Goal: Ask a question: Seek information or help from site administrators or community

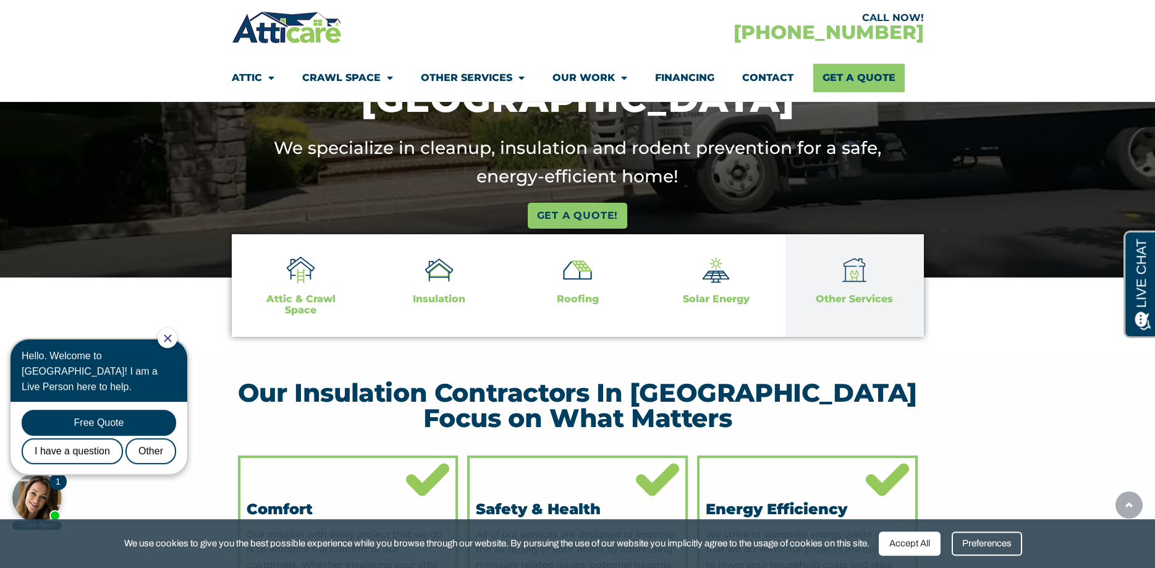
scroll to position [252, 0]
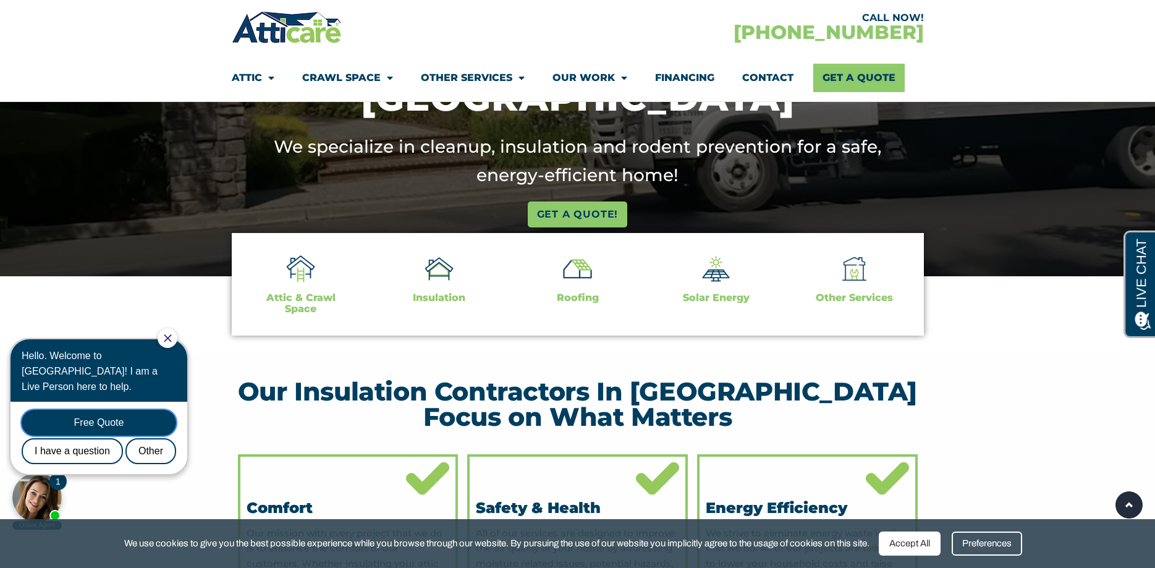
click at [108, 410] on div "Free Quote" at bounding box center [99, 423] width 155 height 26
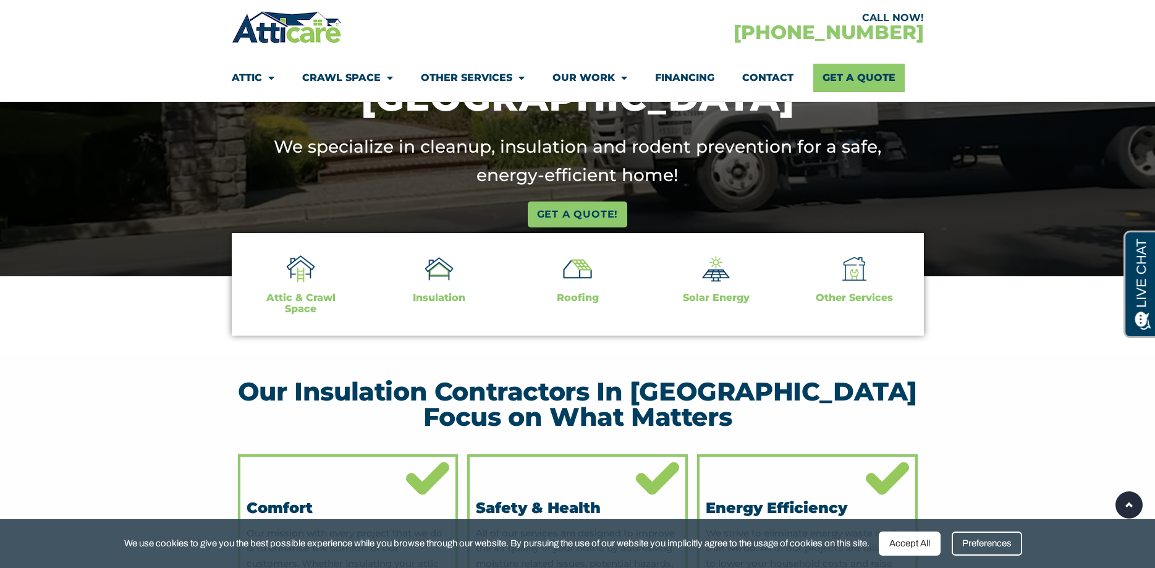
scroll to position [0, 0]
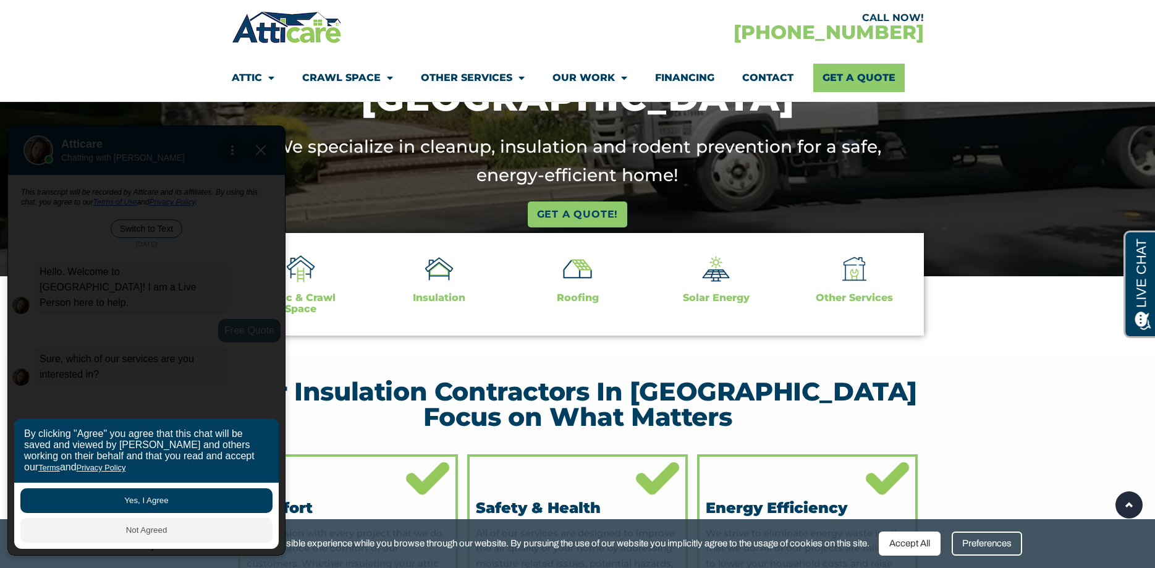
click at [124, 498] on button "Yes, I Agree" at bounding box center [146, 500] width 252 height 25
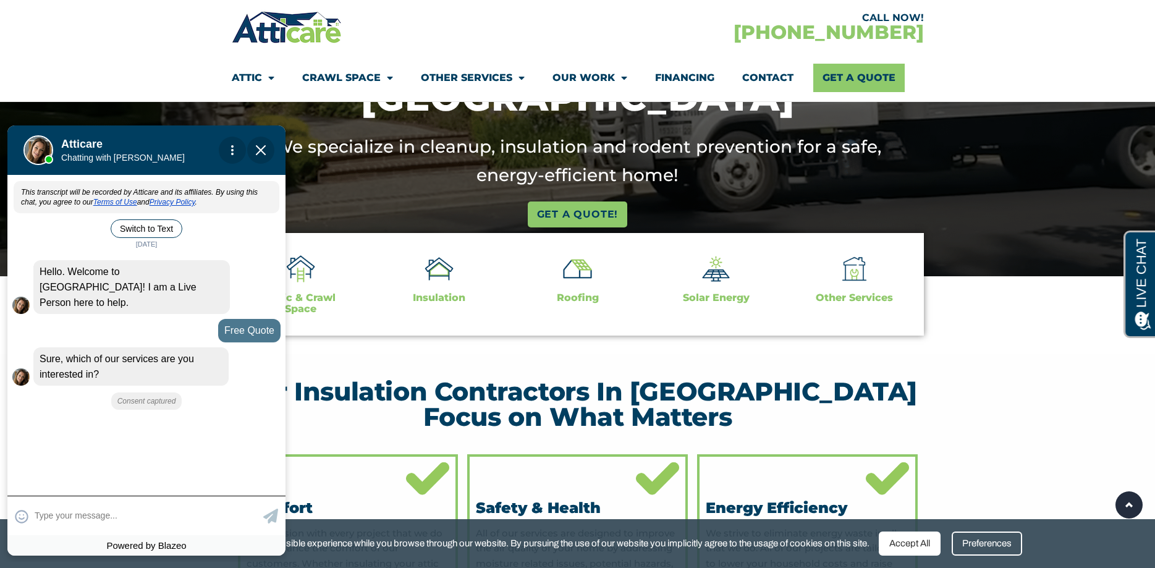
click at [83, 517] on textarea at bounding box center [148, 516] width 226 height 24
type input "Hello, We need our attic clean"
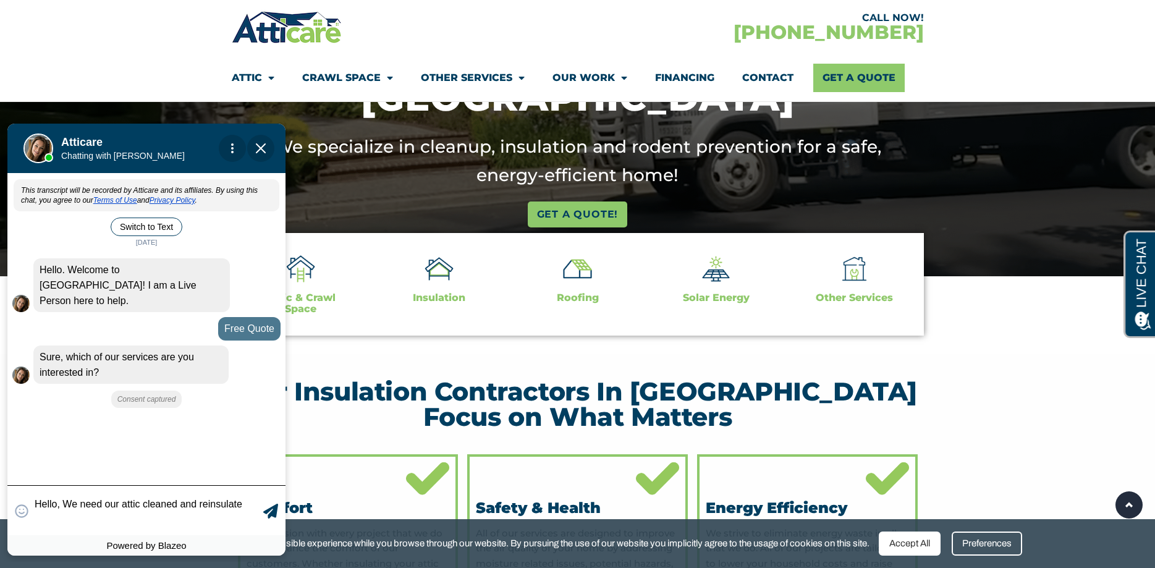
scroll to position [2, 0]
type textarea "Hello, We need our attic cleaned and reinsulated"
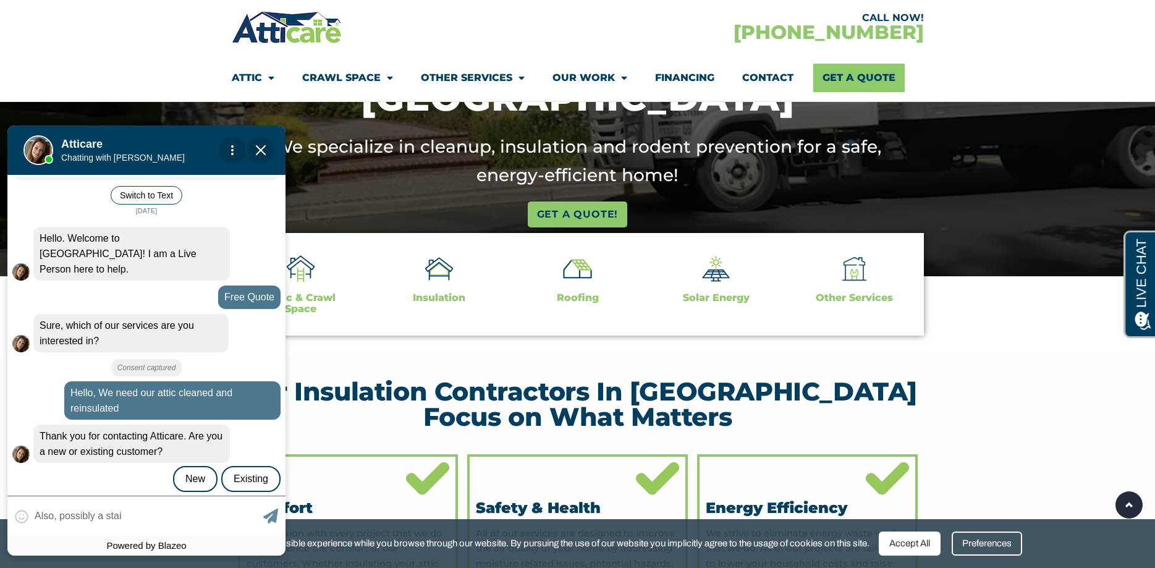
scroll to position [34, 0]
click at [193, 465] on div "New" at bounding box center [195, 478] width 45 height 26
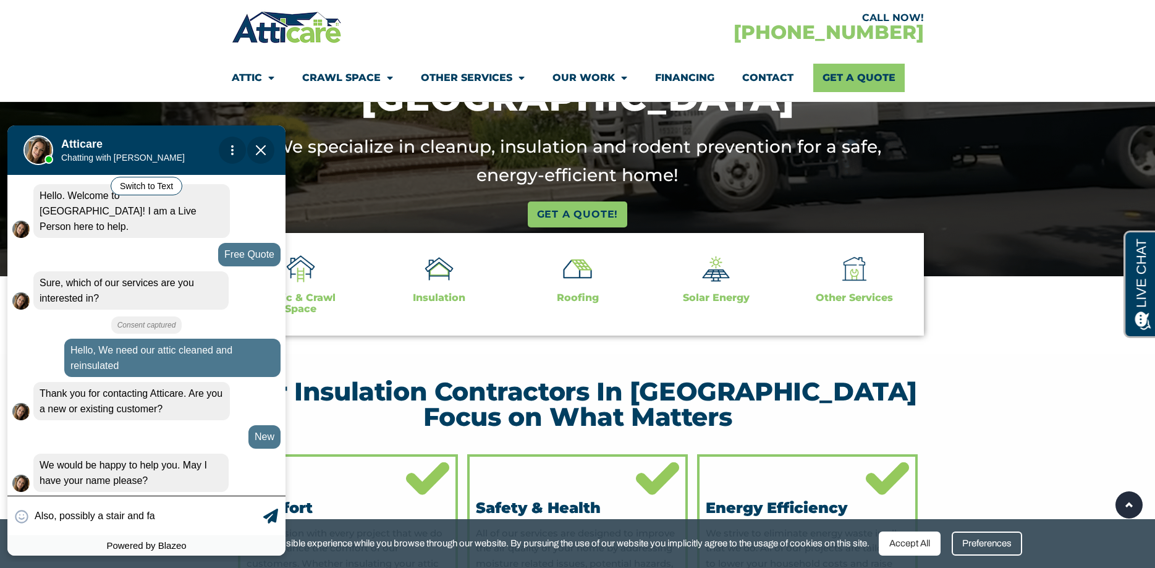
scroll to position [77, 0]
type input "Also, possibly a stair and fan"
type textarea "Also, possibly a stair and fan?"
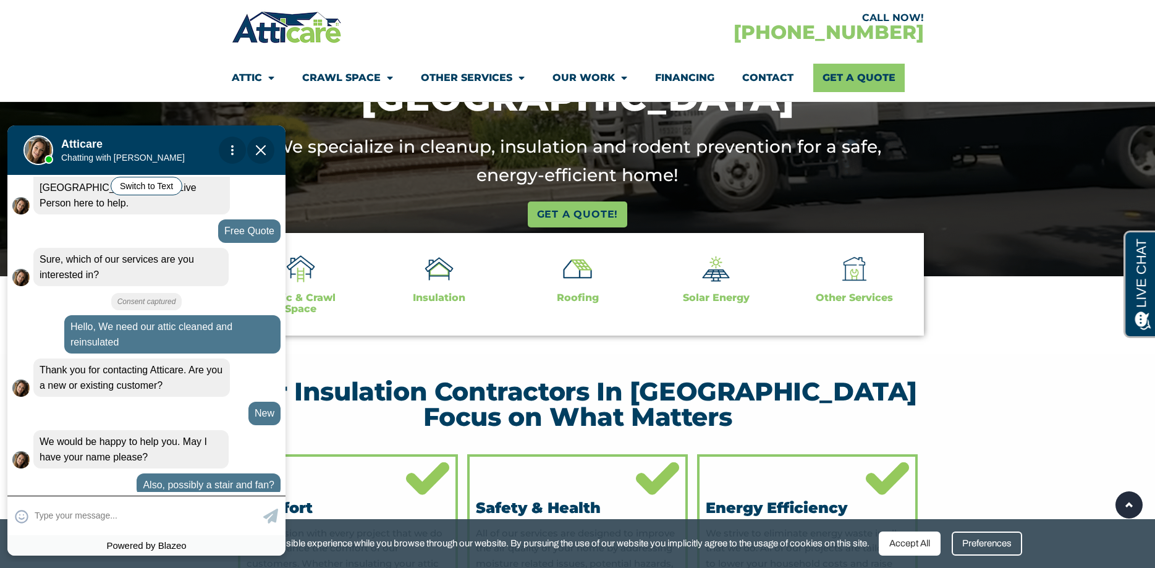
scroll to position [104, 0]
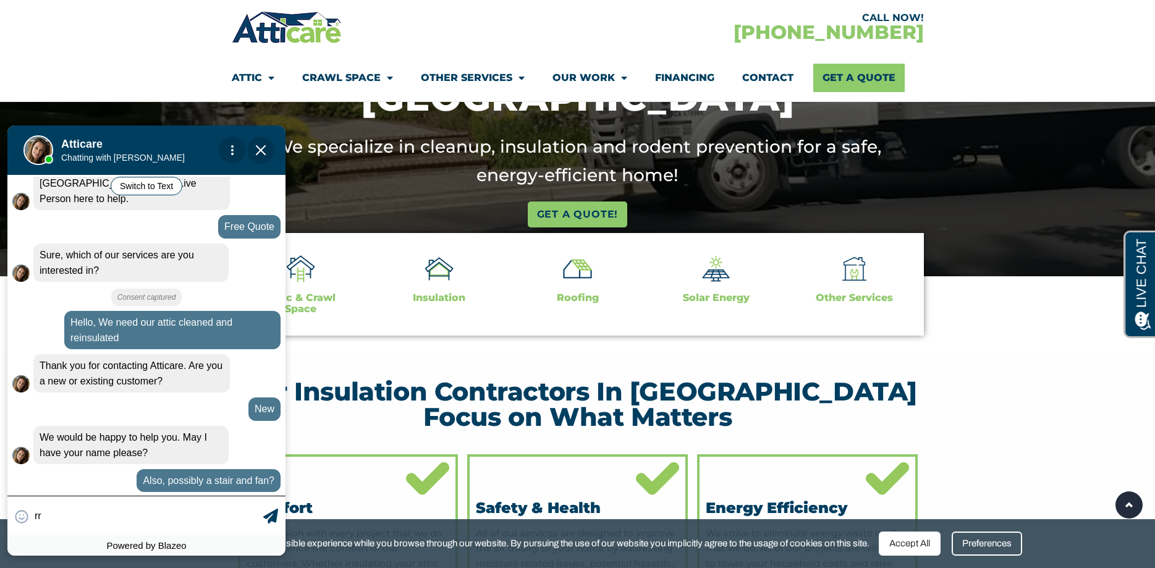
type input "r"
type input "[PERSON_NAME]"
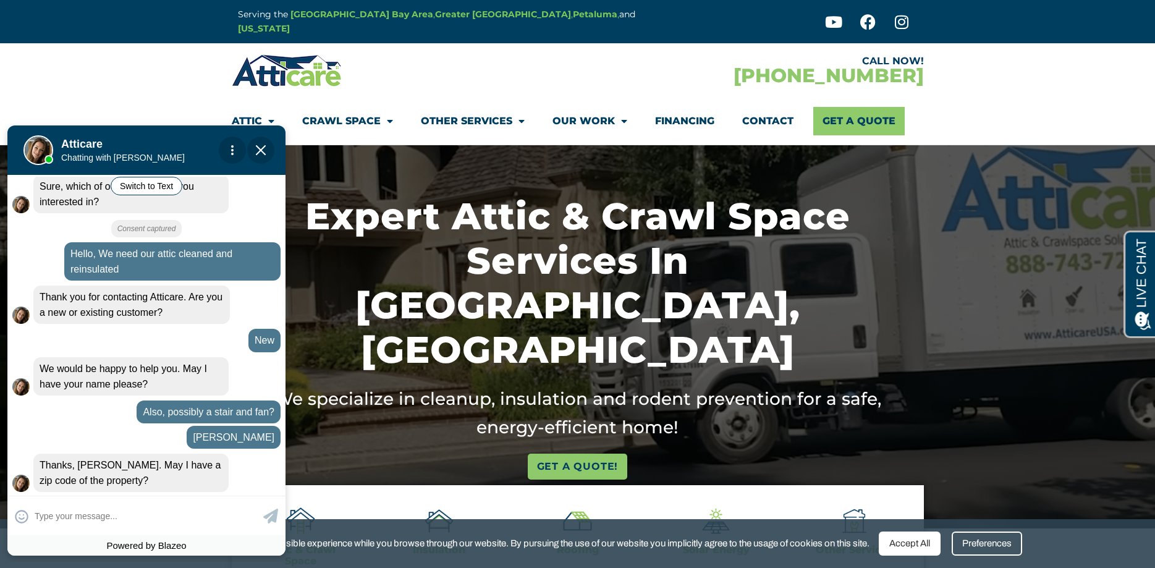
scroll to position [173, 0]
click at [83, 507] on input "text" at bounding box center [148, 516] width 226 height 24
type input "94928"
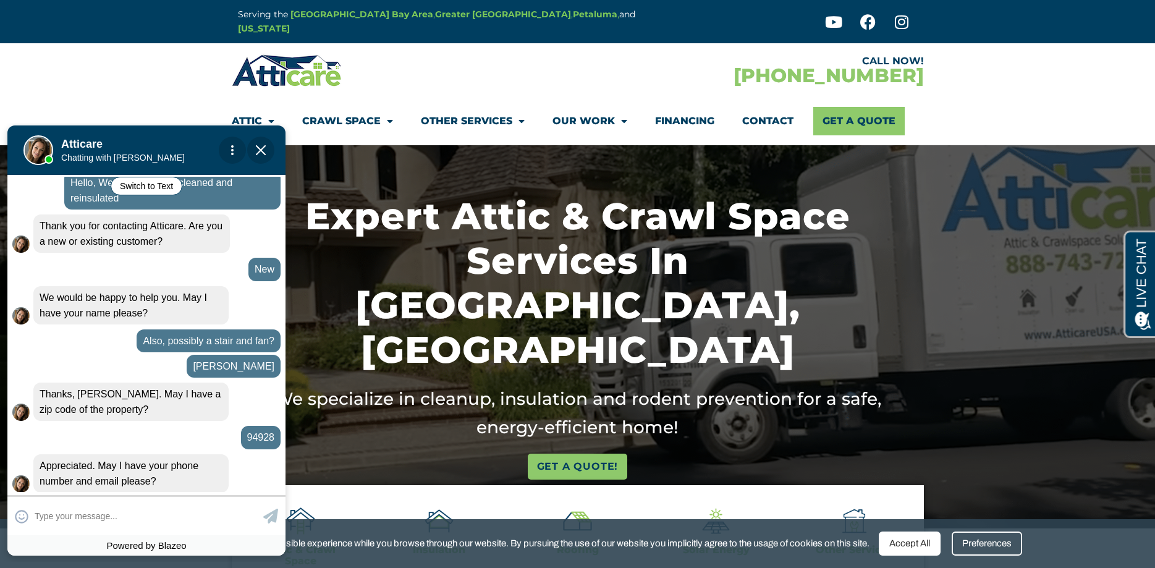
scroll to position [244, 0]
type input "7072179489"
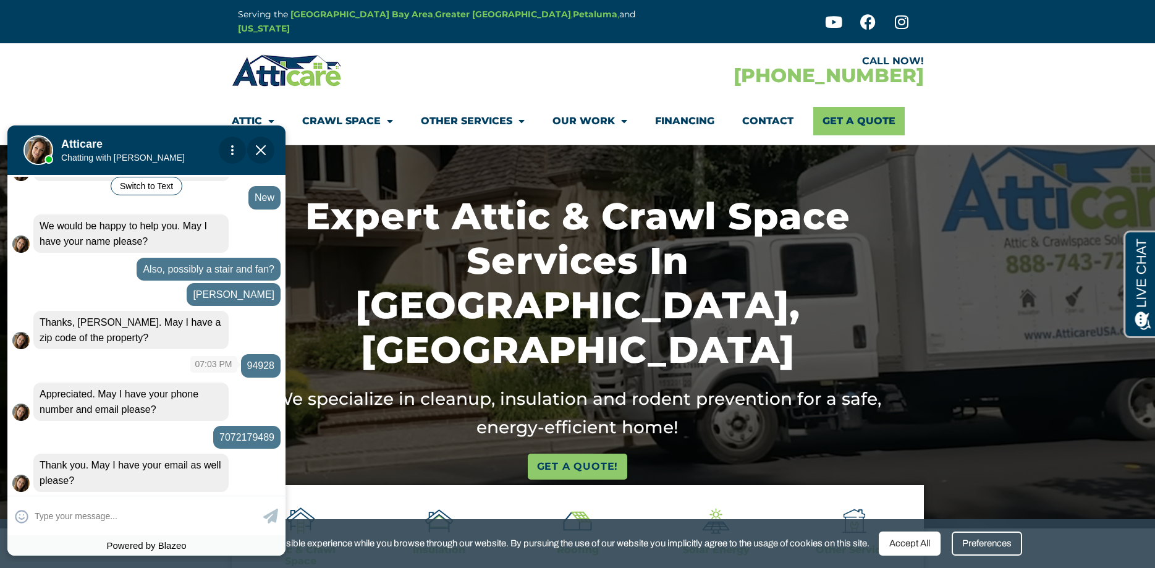
scroll to position [316, 0]
type input "[EMAIL_ADDRESS][DOMAIN_NAME]"
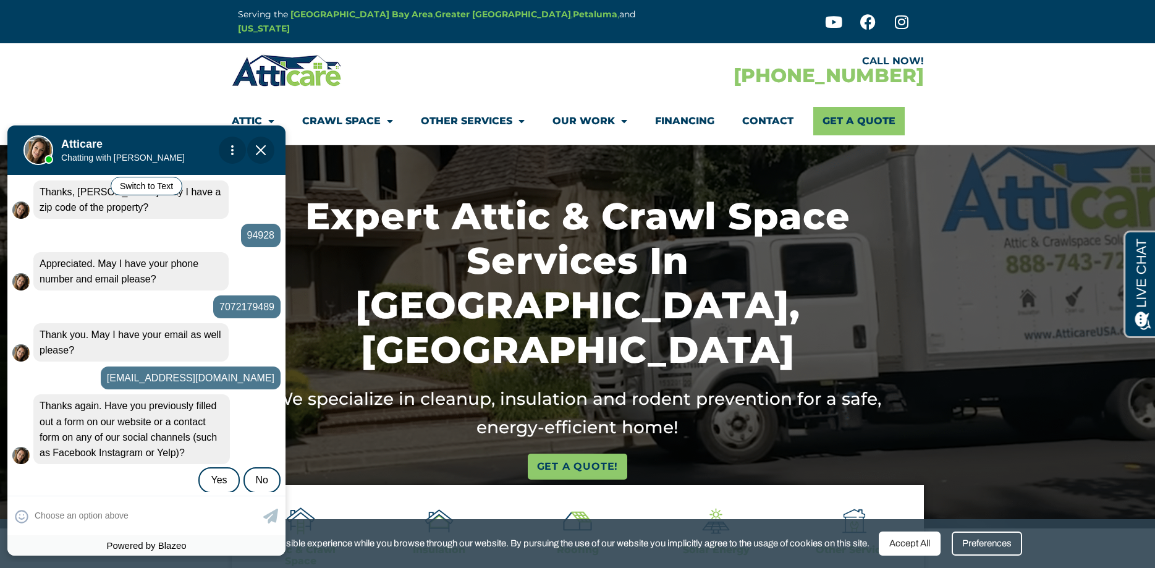
scroll to position [447, 0]
click at [263, 467] on div "No" at bounding box center [262, 479] width 37 height 26
click at [260, 147] on img "Close Chat" at bounding box center [261, 150] width 10 height 10
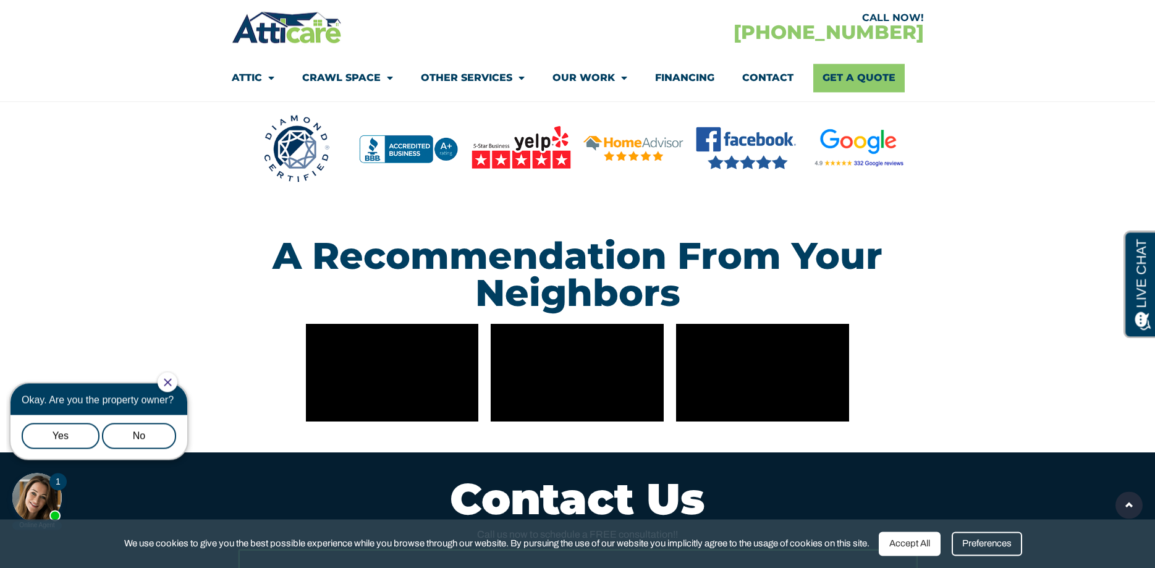
scroll to position [3216, 0]
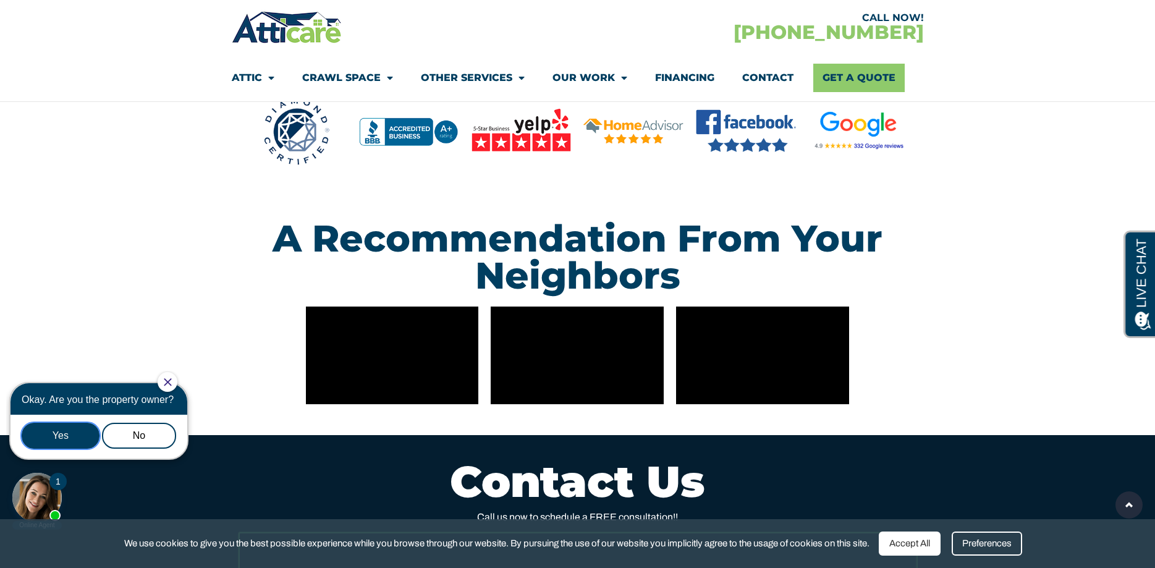
click at [40, 433] on div "Yes" at bounding box center [61, 436] width 78 height 26
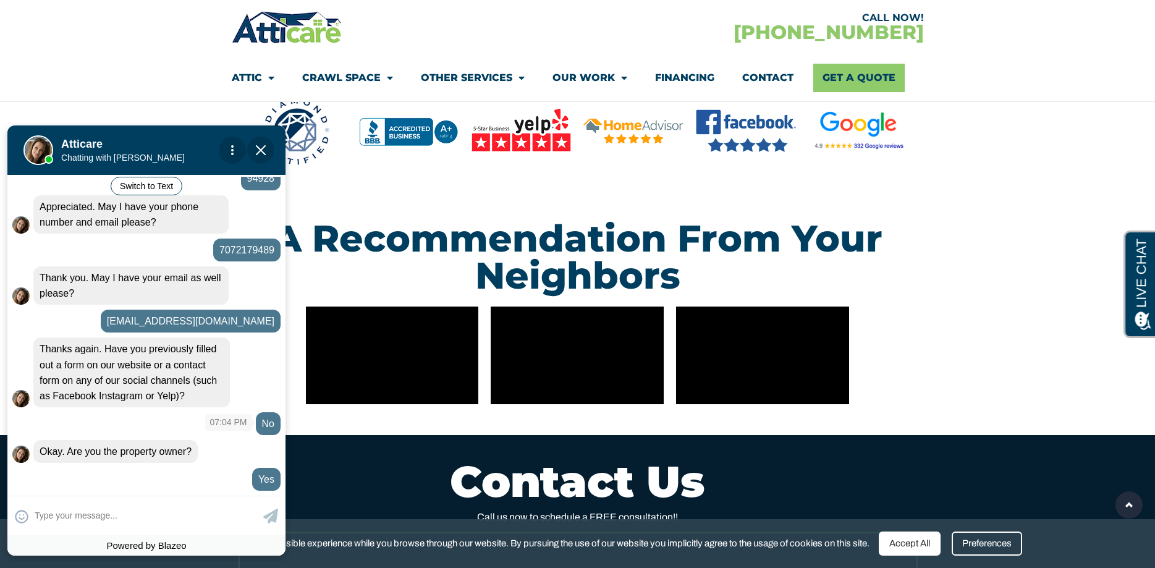
scroll to position [501, 0]
click at [258, 146] on img "Close Chat" at bounding box center [261, 150] width 10 height 10
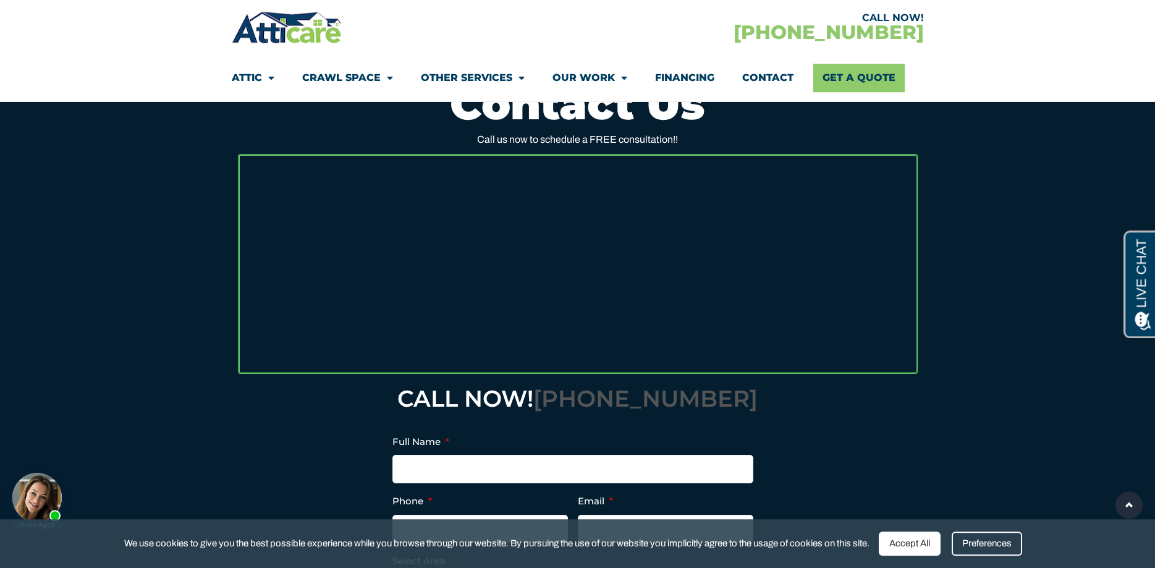
scroll to position [3594, 0]
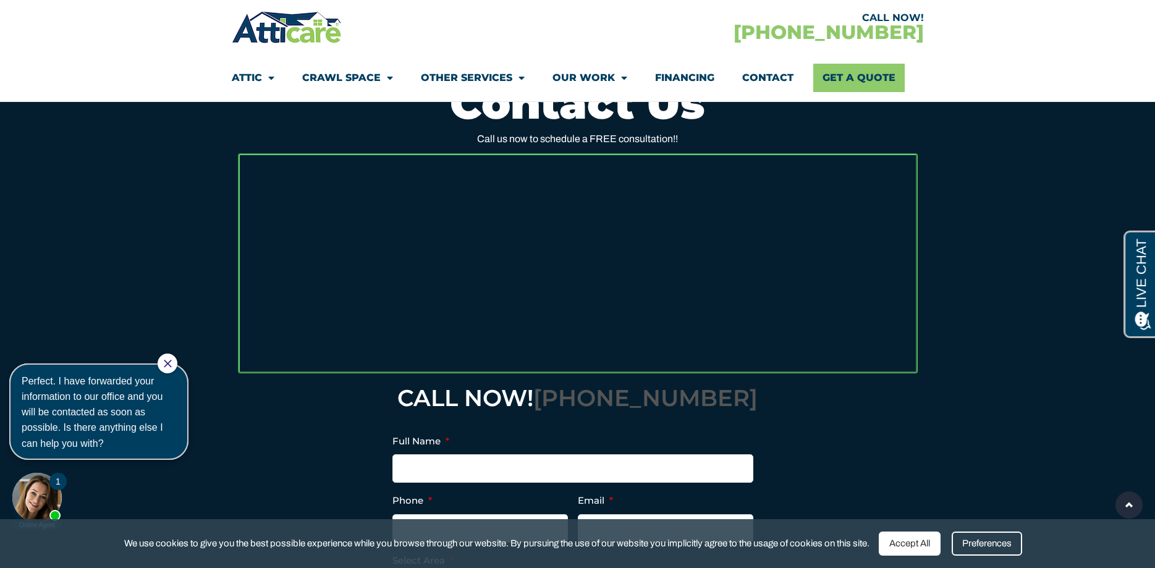
click at [45, 483] on div at bounding box center [36, 497] width 49 height 49
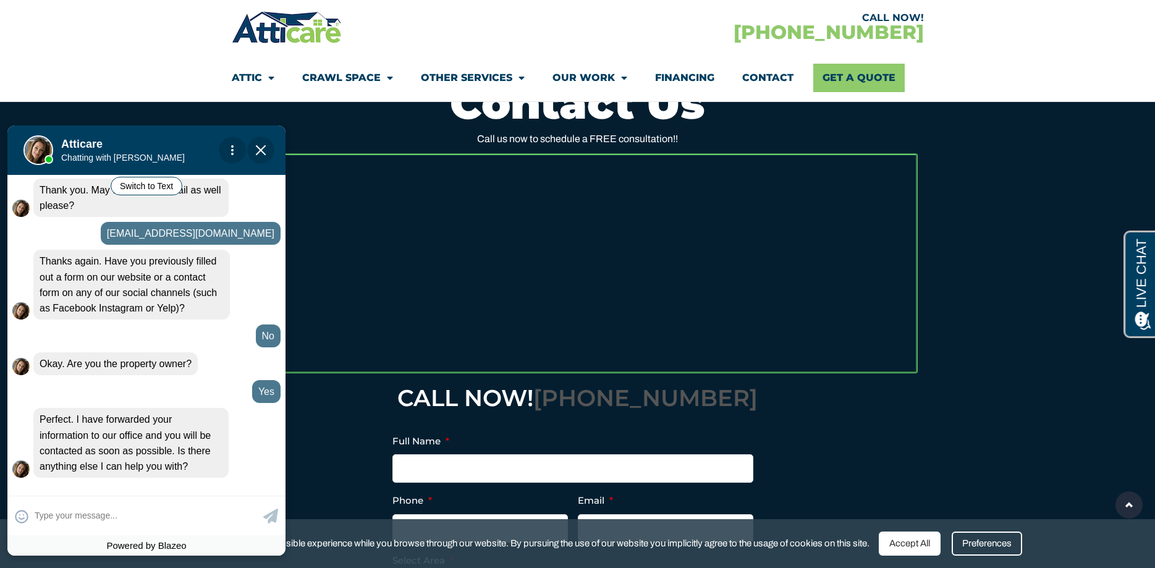
scroll to position [576, 0]
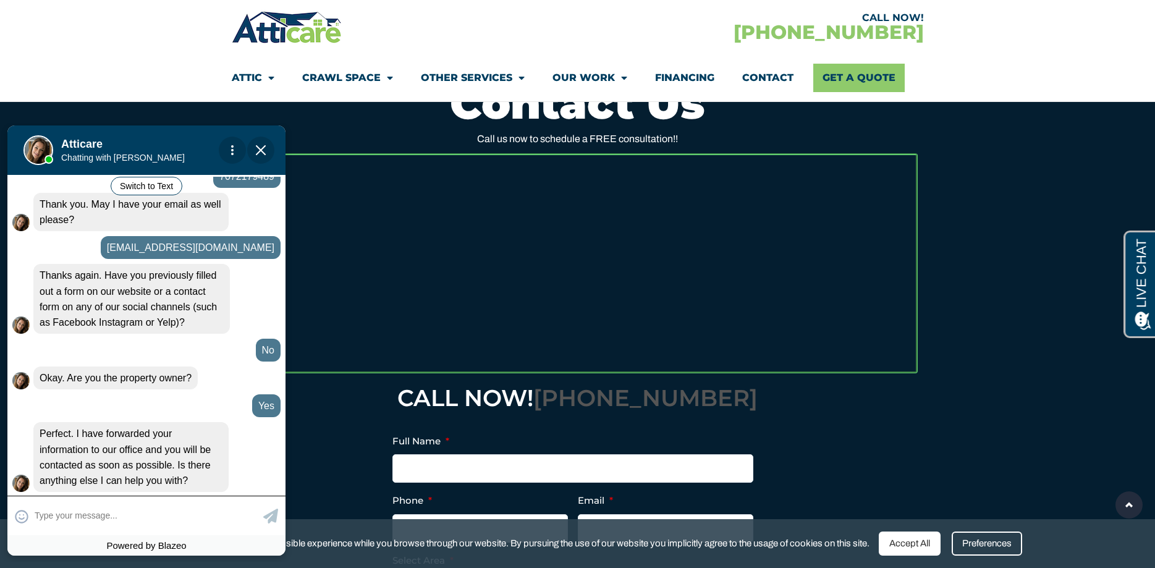
click at [91, 514] on textarea at bounding box center [148, 516] width 226 height 24
type input "no, thank you so much."
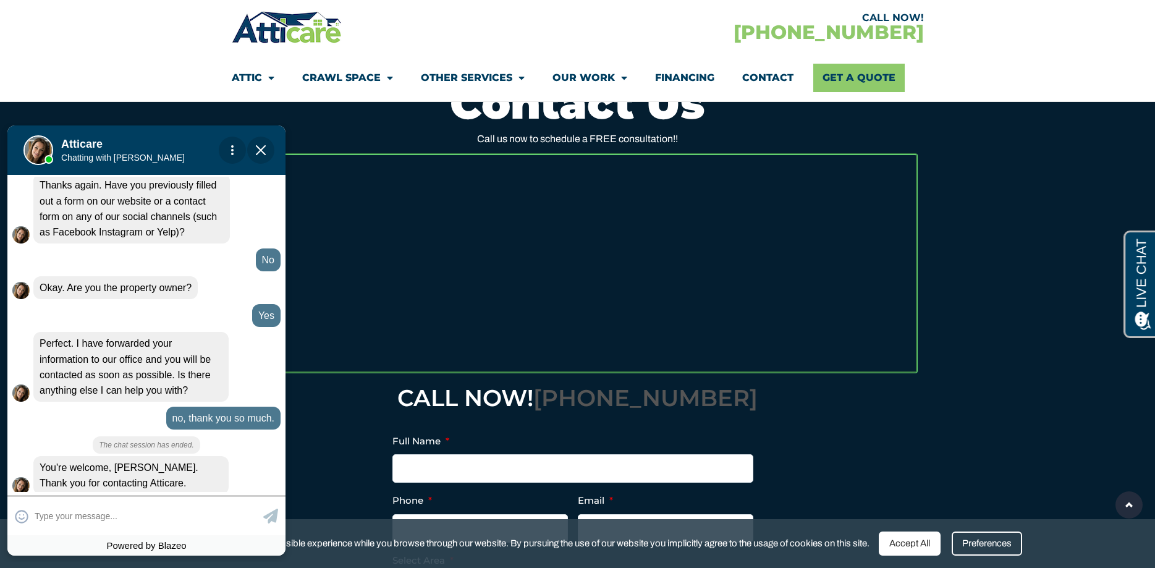
scroll to position [650, 0]
